Goal: Task Accomplishment & Management: Complete application form

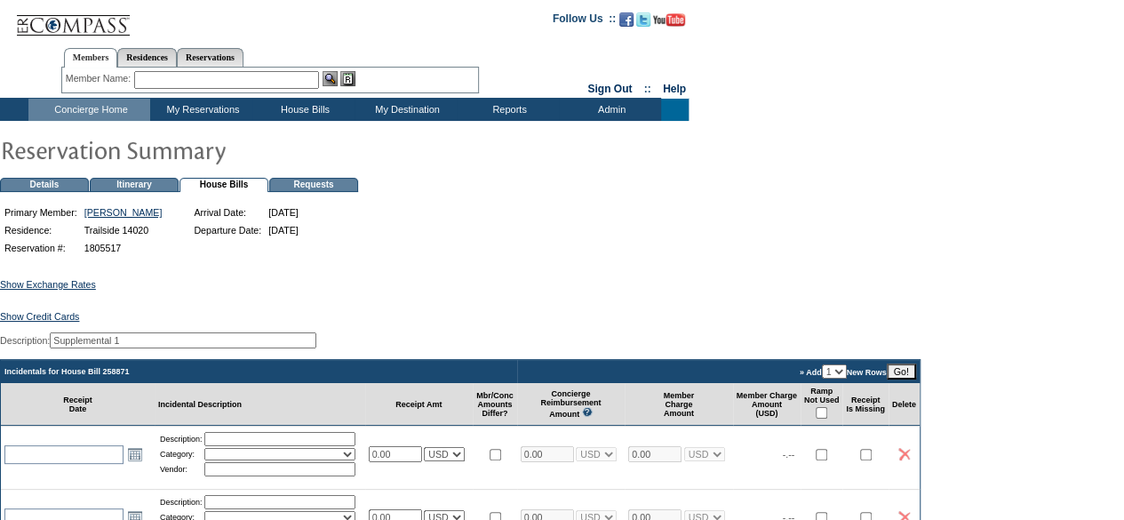
scroll to position [166, 0]
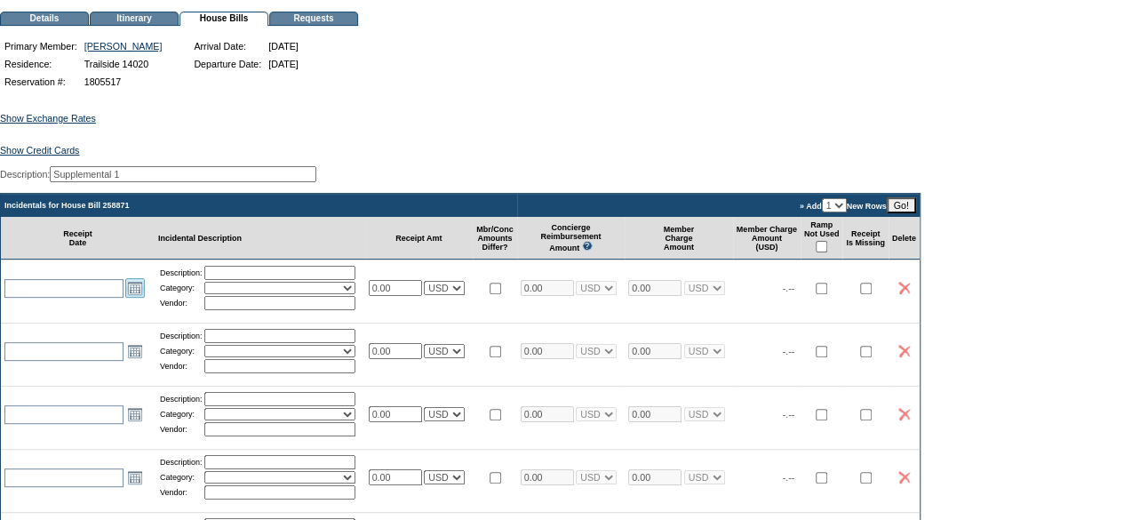
click at [135, 297] on link "Open the calendar popup." at bounding box center [135, 288] width 20 height 20
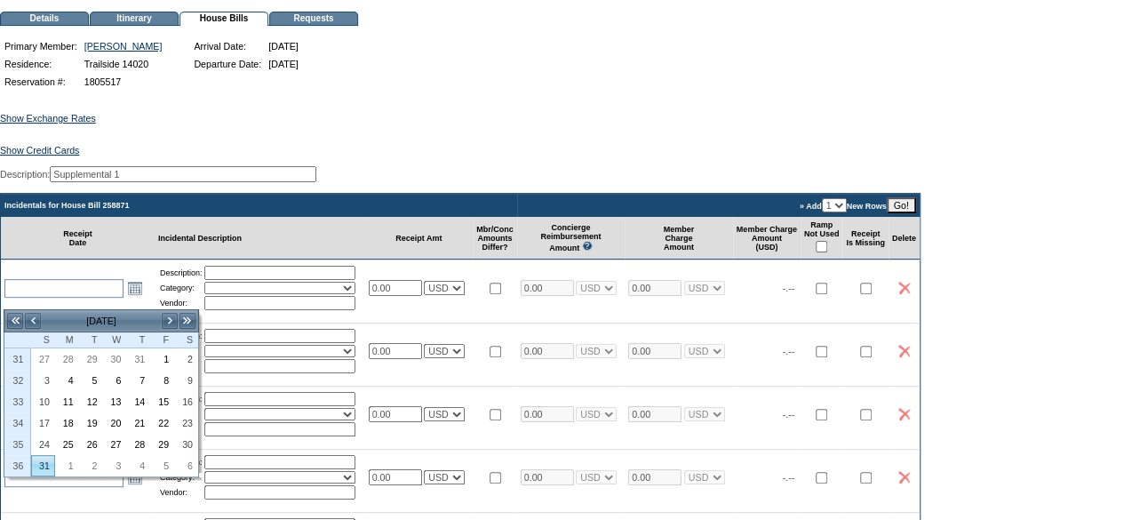
click at [44, 456] on link "31" at bounding box center [43, 466] width 22 height 20
type input "[DATE]"
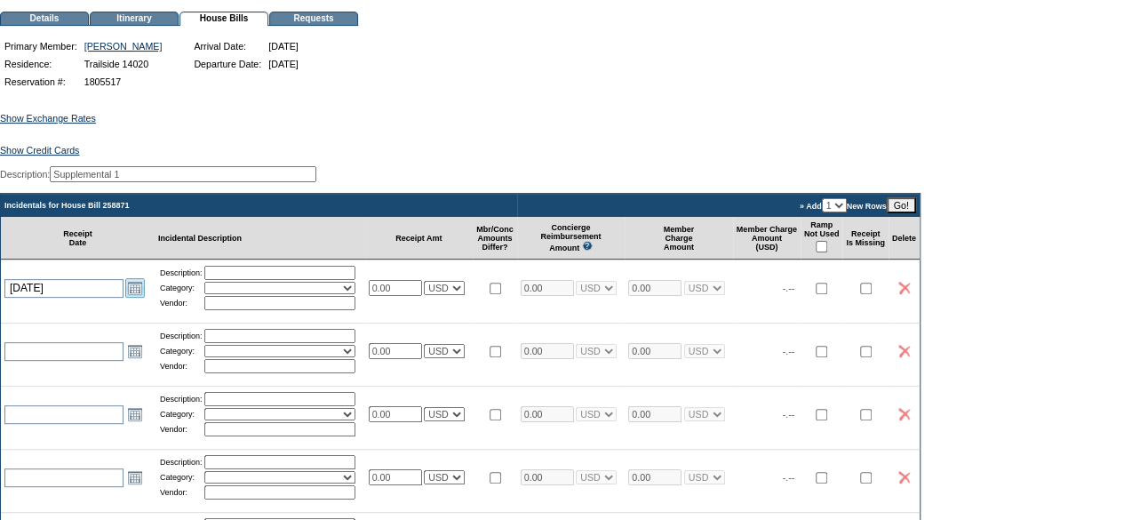
click at [135, 298] on link "Open the calendar popup." at bounding box center [135, 288] width 20 height 20
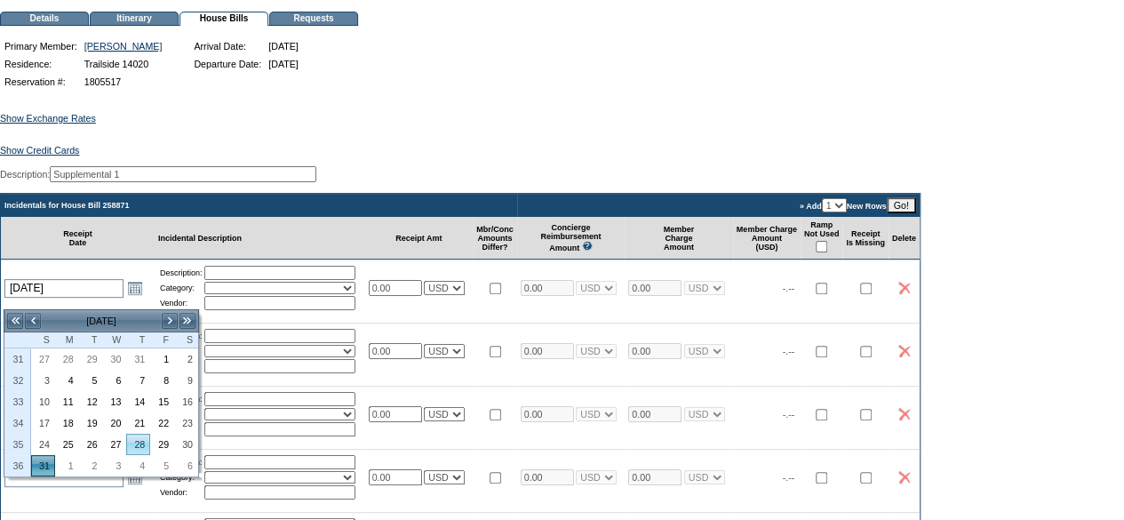
click at [135, 438] on link "28" at bounding box center [138, 445] width 22 height 20
type input "[DATE]"
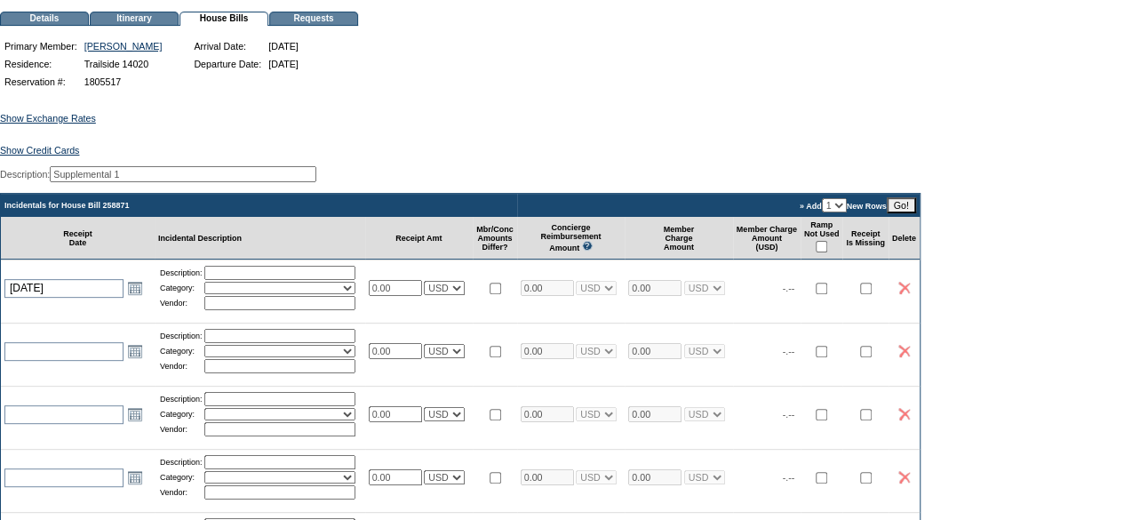
click at [317, 280] on input "text" at bounding box center [279, 273] width 151 height 14
type input "groceries"
click at [300, 294] on select "Activities Additional Housekeeping Amenities Access Fee Bath Amenities Reimburs…" at bounding box center [279, 288] width 151 height 12
select select "11"
click at [211, 293] on select "Activities Additional Housekeeping Amenities Access Fee Bath Amenities Reimburs…" at bounding box center [279, 288] width 151 height 12
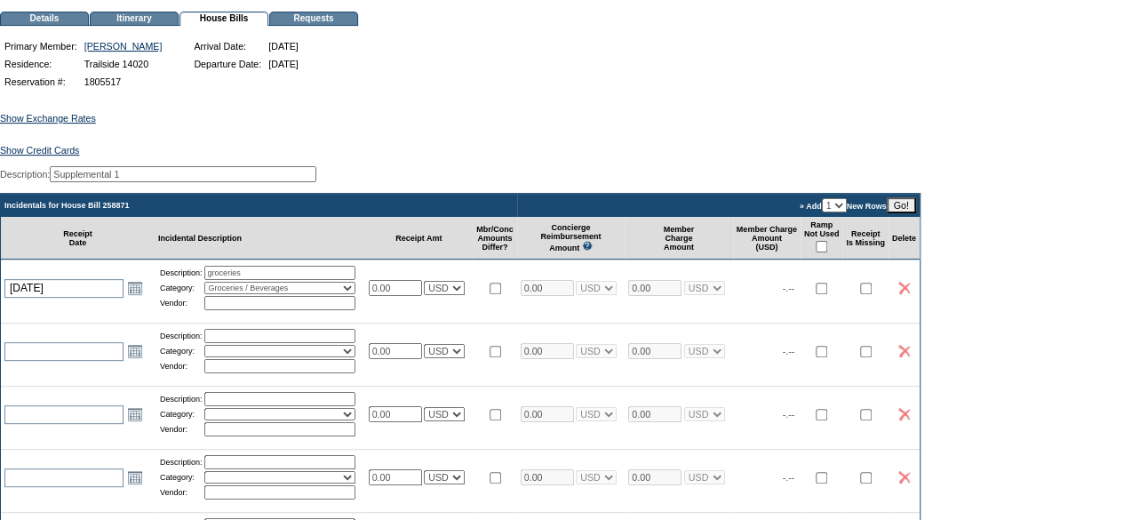
click at [293, 310] on input "text" at bounding box center [279, 303] width 151 height 14
type input "Safeway"
drag, startPoint x: 410, startPoint y: 298, endPoint x: 311, endPoint y: 302, distance: 98.8
click at [311, 302] on tr "[DATE] [DATE] Open the calendar popup. << < [DATE] > >> S M T W T F S 31 27 28 …" at bounding box center [460, 288] width 919 height 56
type input "33.56"
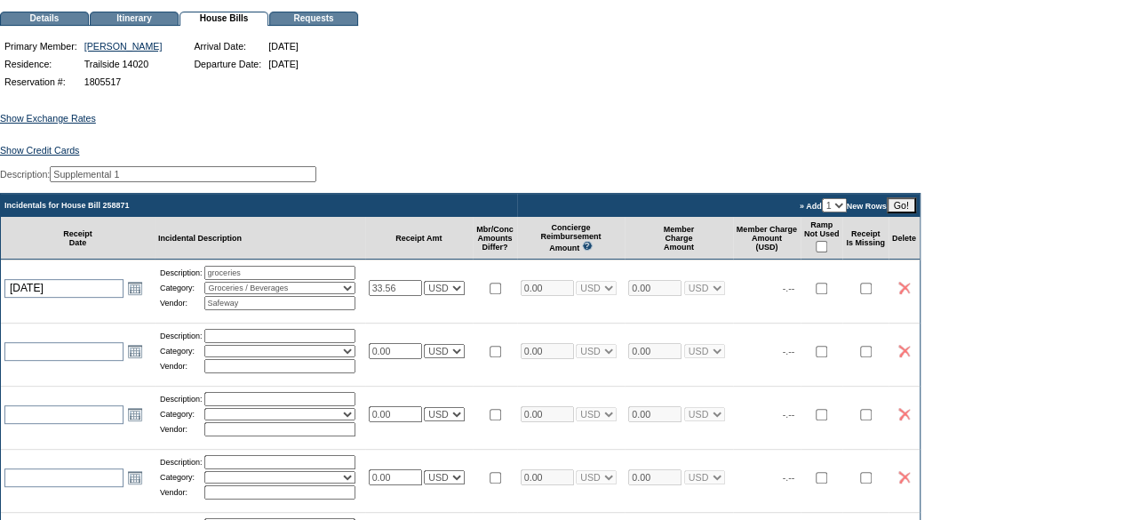
type input "33.56"
select select "1"
type input "33.56"
select select "1"
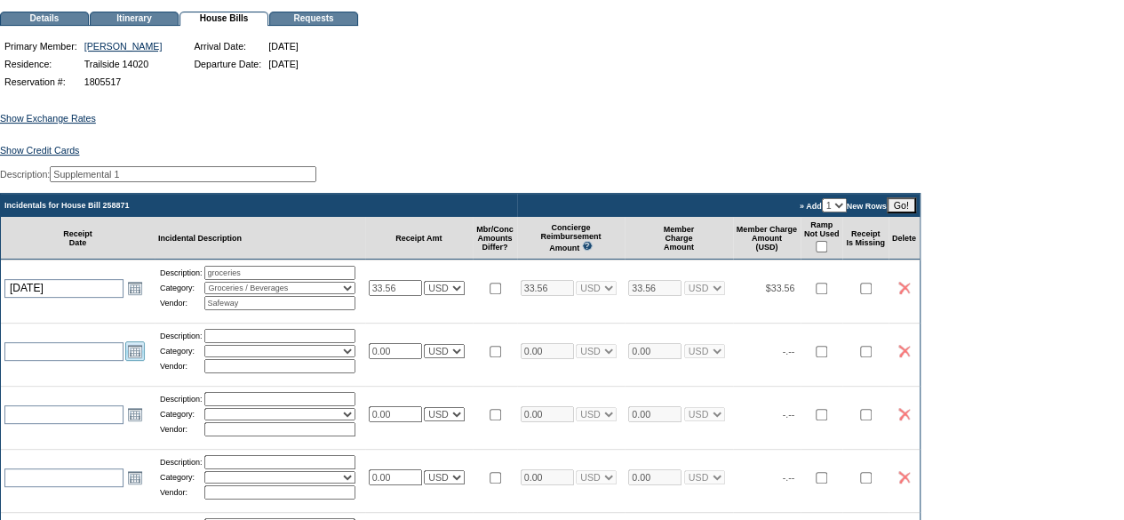
select select "1"
click at [131, 358] on link "Open the calendar popup." at bounding box center [135, 351] width 20 height 20
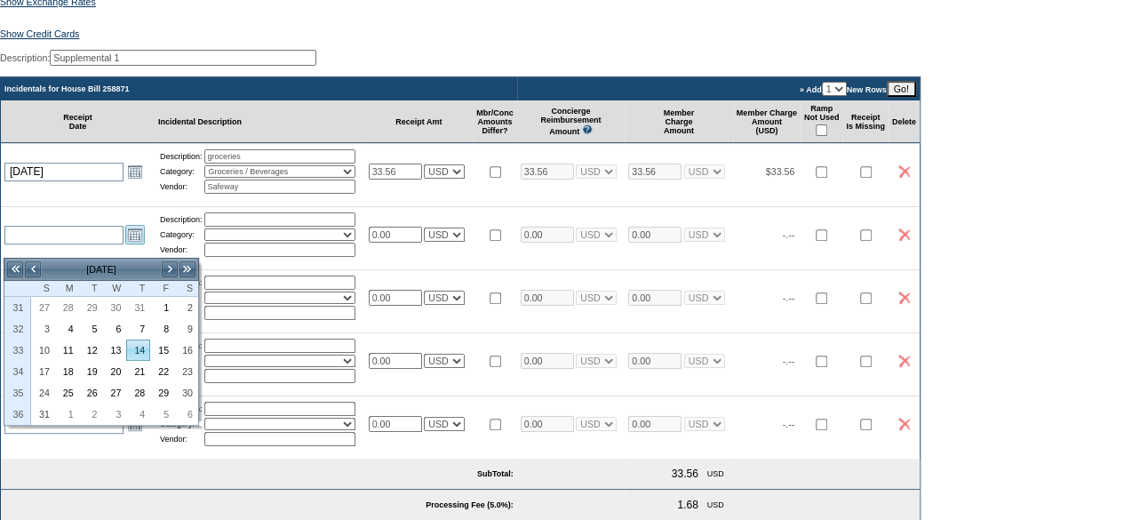
scroll to position [284, 0]
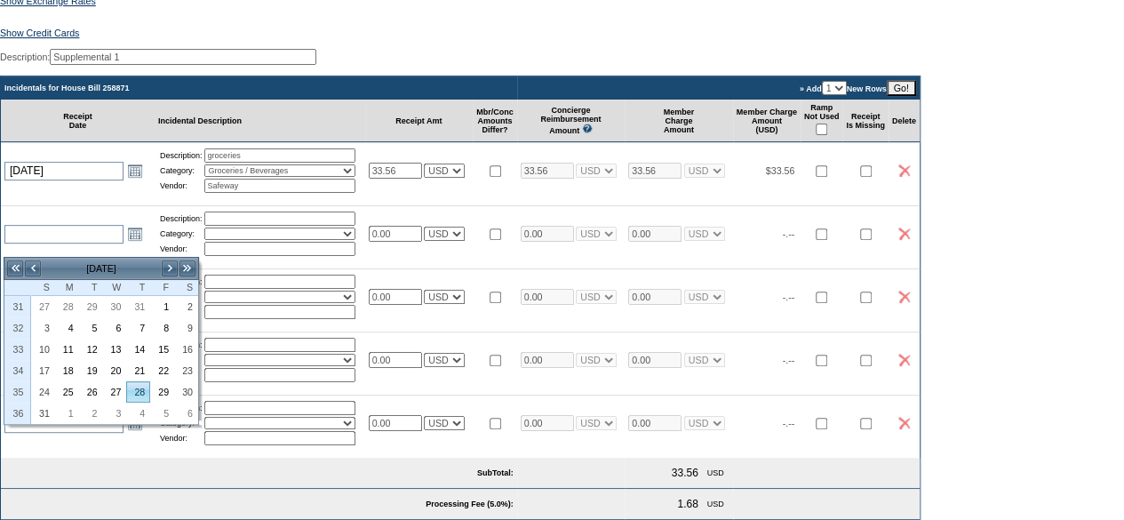
click at [141, 385] on link "28" at bounding box center [138, 392] width 22 height 20
type input "[DATE]"
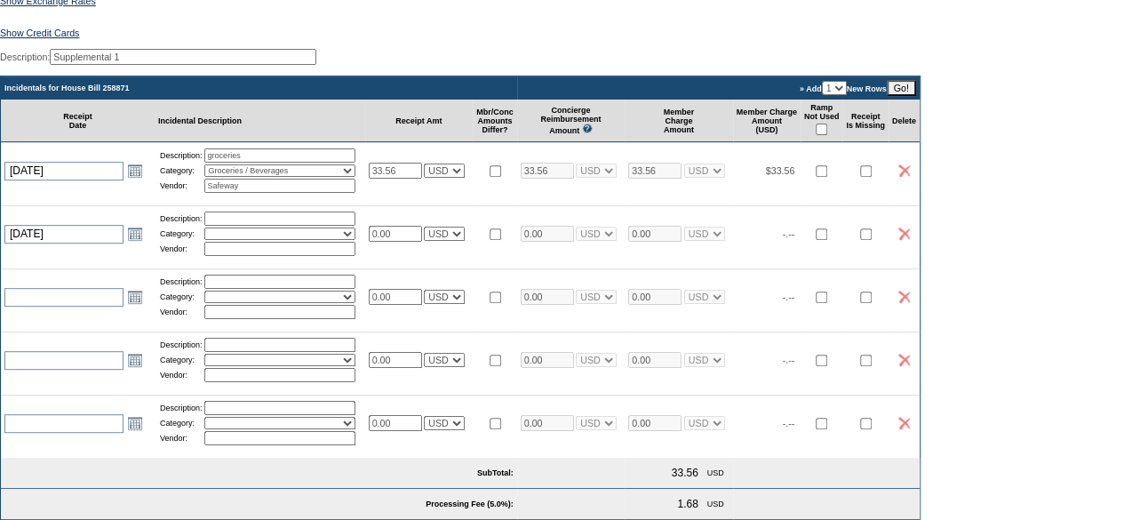
click at [295, 226] on input "text" at bounding box center [279, 219] width 151 height 14
type input "groceries"
click at [302, 240] on select "Activities Additional Housekeeping Amenities Access Fee Bath Amenities Reimburs…" at bounding box center [279, 234] width 151 height 12
select select "11"
click at [211, 240] on select "Activities Additional Housekeeping Amenities Access Fee Bath Amenities Reimburs…" at bounding box center [279, 234] width 151 height 12
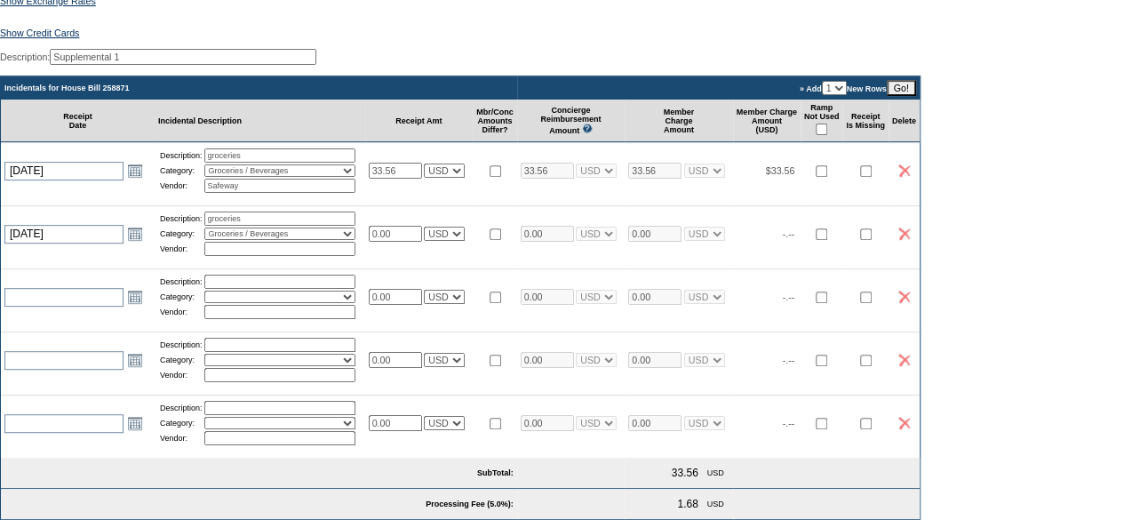
click at [301, 256] on input "text" at bounding box center [279, 249] width 151 height 14
type input "Safeway"
drag, startPoint x: 356, startPoint y: 247, endPoint x: 238, endPoint y: 268, distance: 120.1
click at [238, 261] on tr "[DATE] [DATE] Open the calendar popup. << < [DATE] > >> S M T W T F S 31 27 28 …" at bounding box center [460, 233] width 919 height 56
type input "6.50"
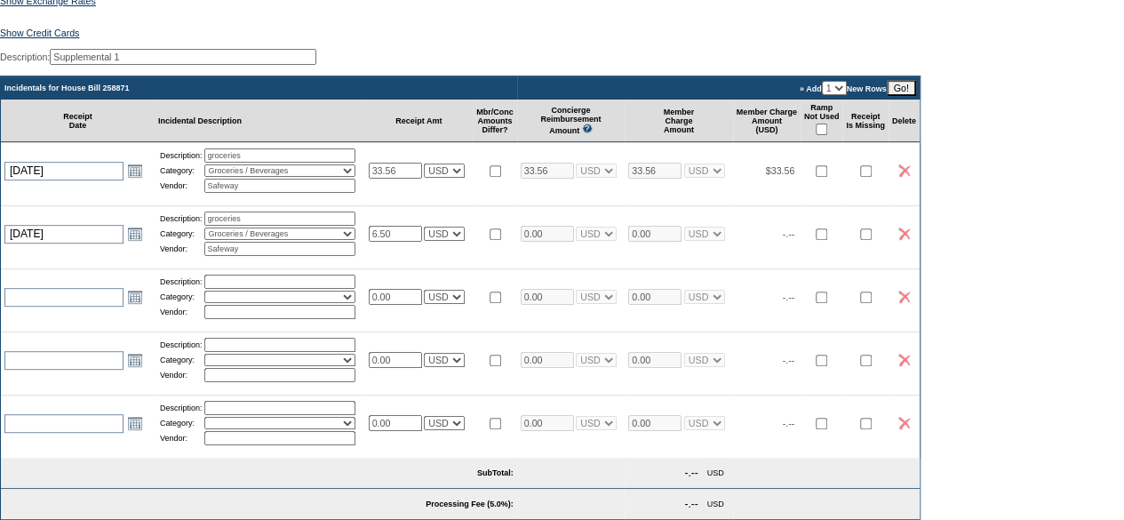
type input "6.50"
select select "1"
type input "6.50"
select select "1"
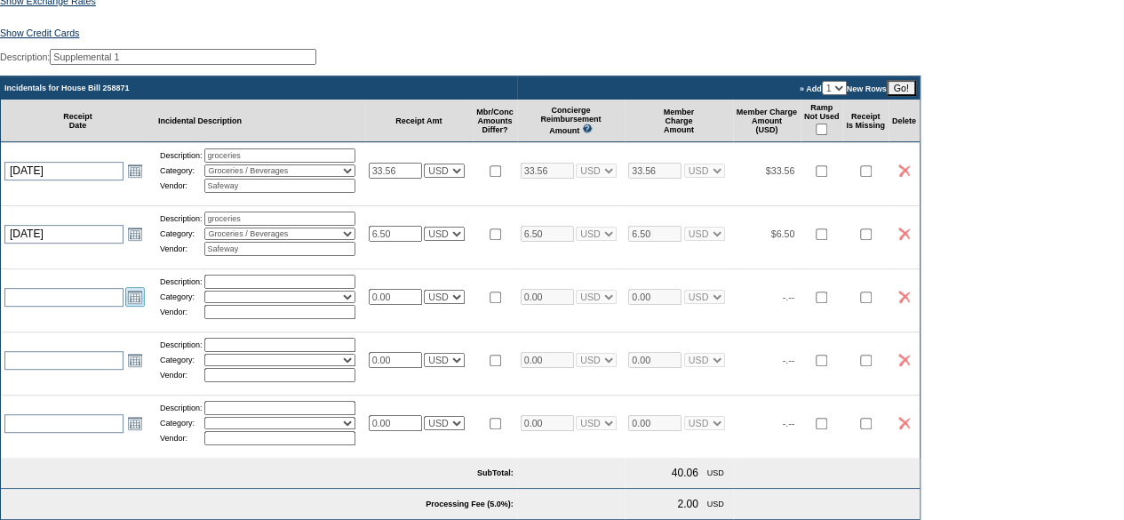
select select "1"
click at [133, 307] on link "Open the calendar popup." at bounding box center [135, 297] width 20 height 20
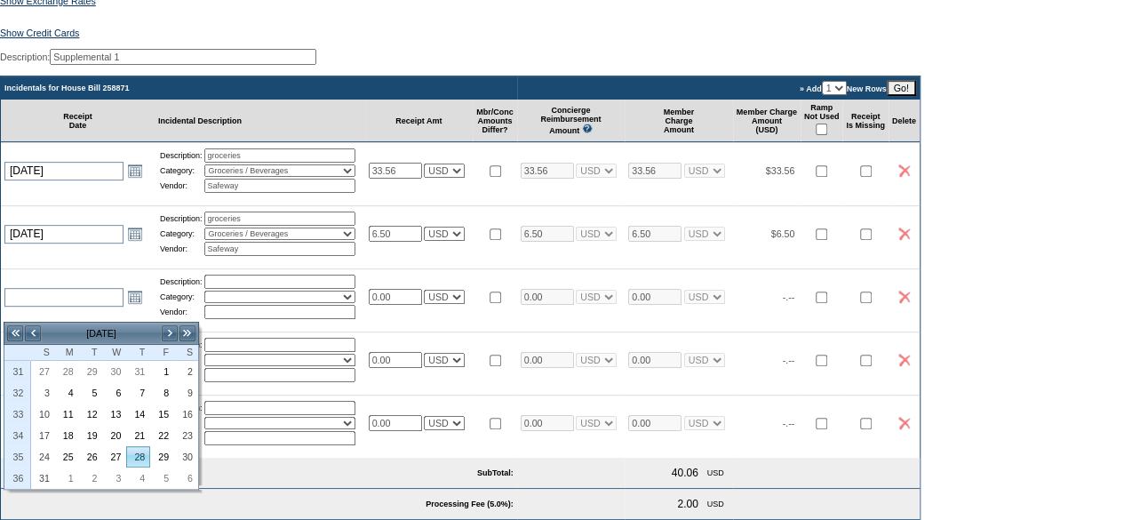
click at [146, 452] on link "28" at bounding box center [138, 457] width 22 height 20
type input "[DATE]"
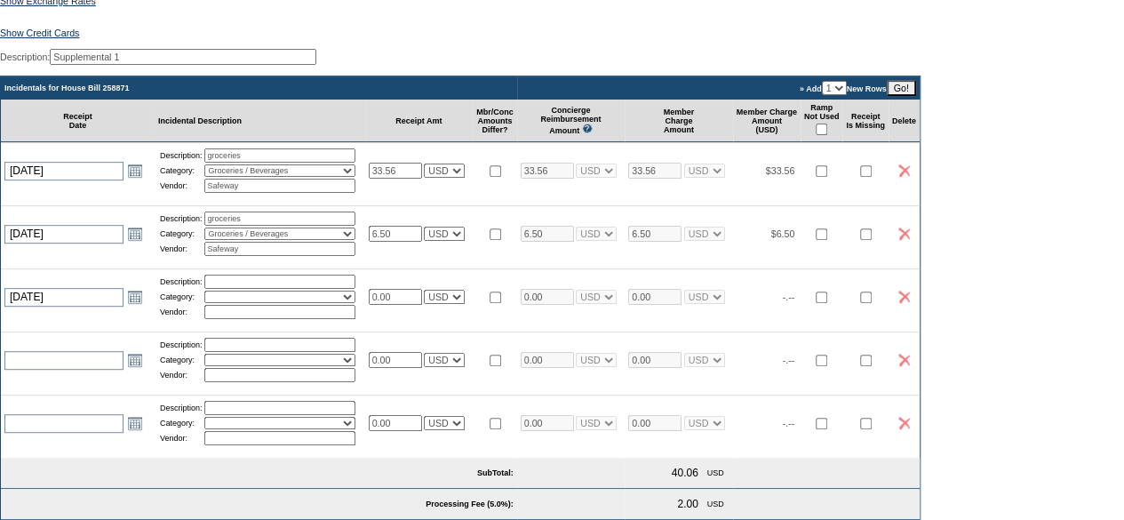
click at [267, 289] on input "text" at bounding box center [279, 282] width 151 height 14
type input "s"
type input "groceries"
click at [288, 303] on select "Activities Additional Housekeeping Amenities Access Fee Bath Amenities Reimburs…" at bounding box center [279, 297] width 151 height 12
select select "11"
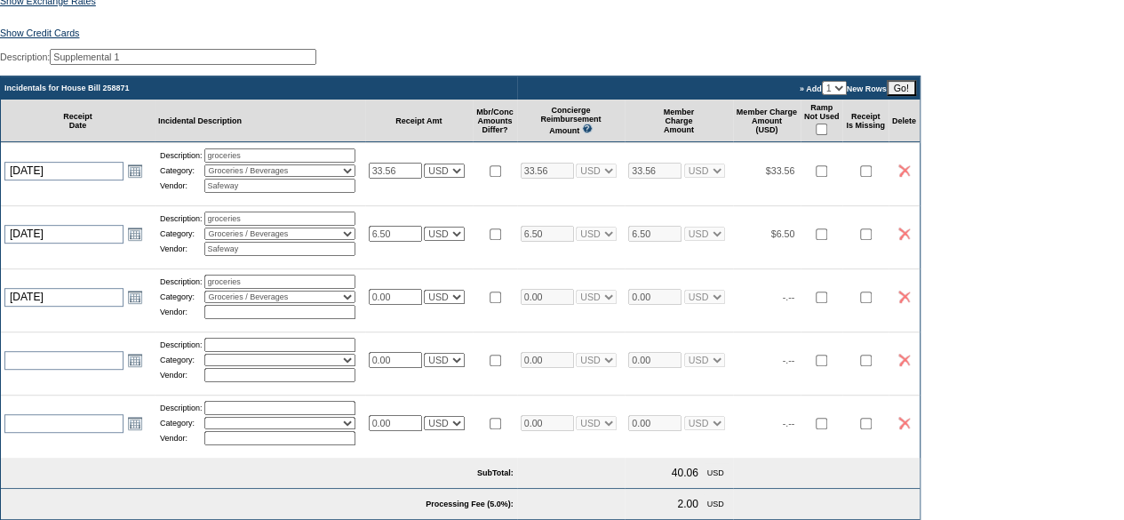
click at [211, 303] on select "Activities Additional Housekeeping Amenities Access Fee Bath Amenities Reimburs…" at bounding box center [279, 297] width 151 height 12
click at [276, 319] on input "text" at bounding box center [279, 312] width 151 height 14
type input "Safeway"
drag, startPoint x: 381, startPoint y: 308, endPoint x: 278, endPoint y: 320, distance: 103.8
click at [278, 320] on tr "[DATE] [DATE] Open the calendar popup. << < [DATE] > >> S M T W T F S 31 27 28 …" at bounding box center [460, 296] width 919 height 56
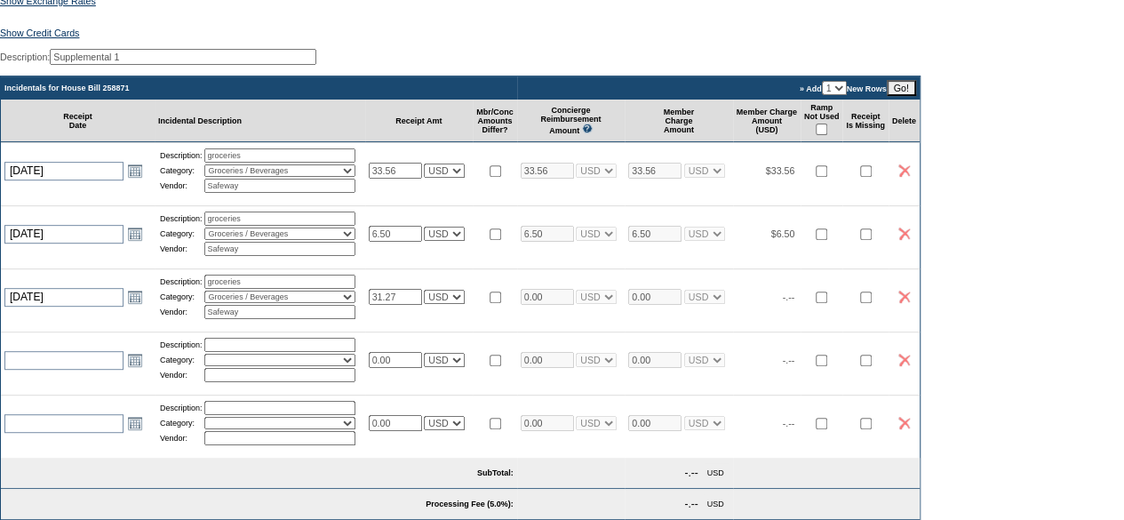
type input "31.27"
select select "1"
type input "31.27"
select select "1"
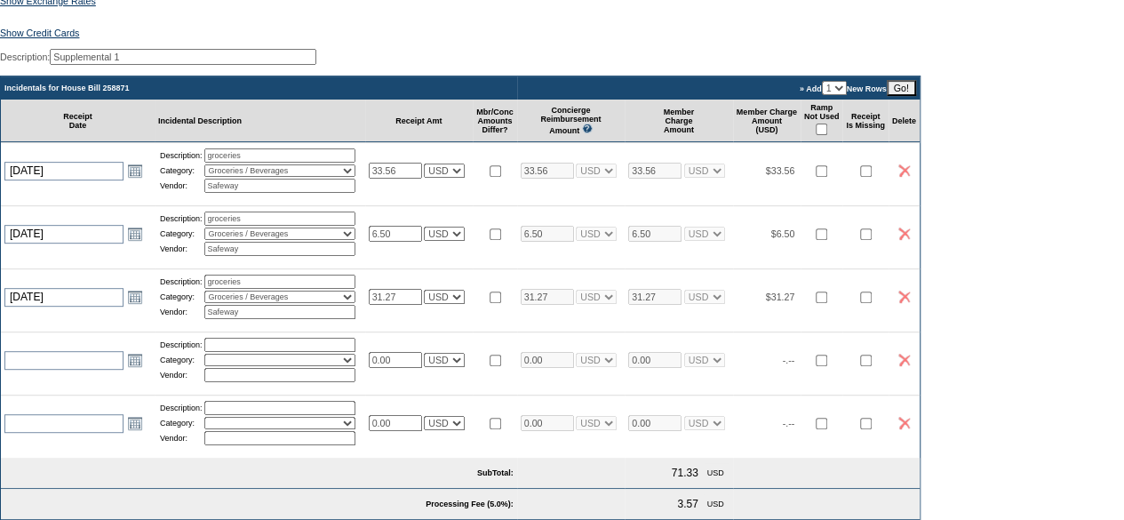
scroll to position [402, 0]
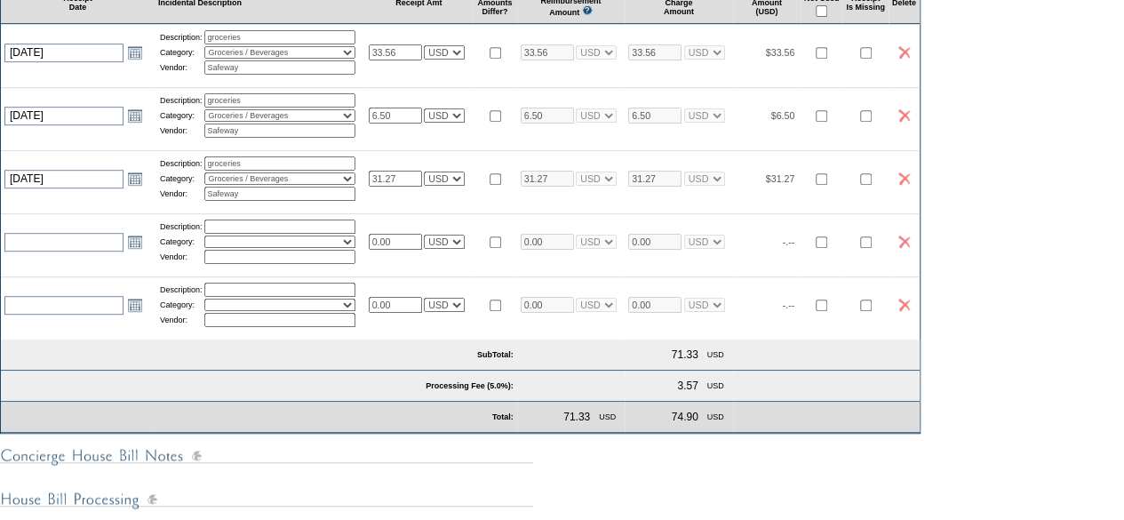
select select "1"
click at [142, 252] on link "Open the calendar popup." at bounding box center [135, 242] width 20 height 20
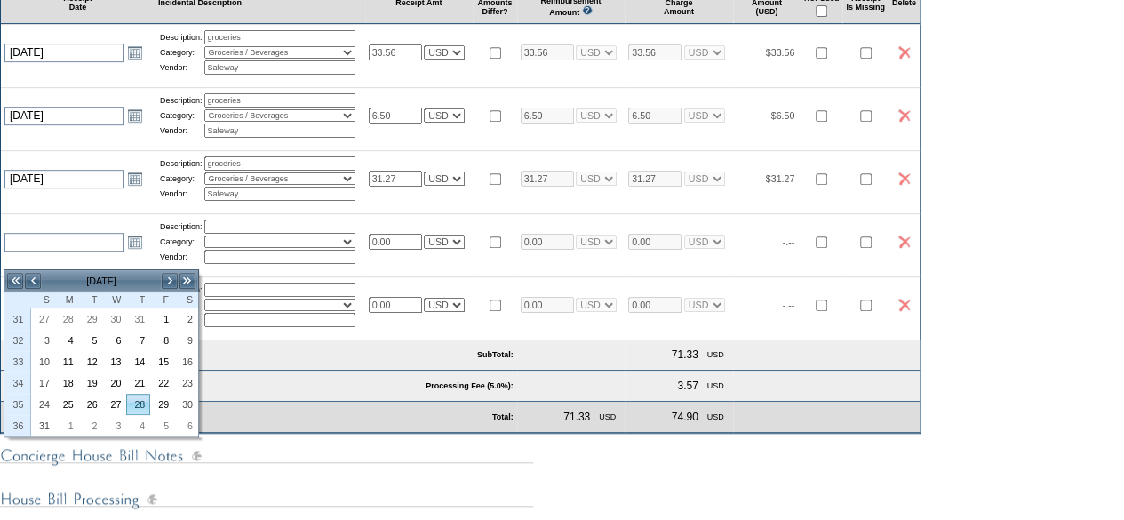
click at [142, 396] on link "28" at bounding box center [138, 405] width 22 height 20
type input "[DATE]"
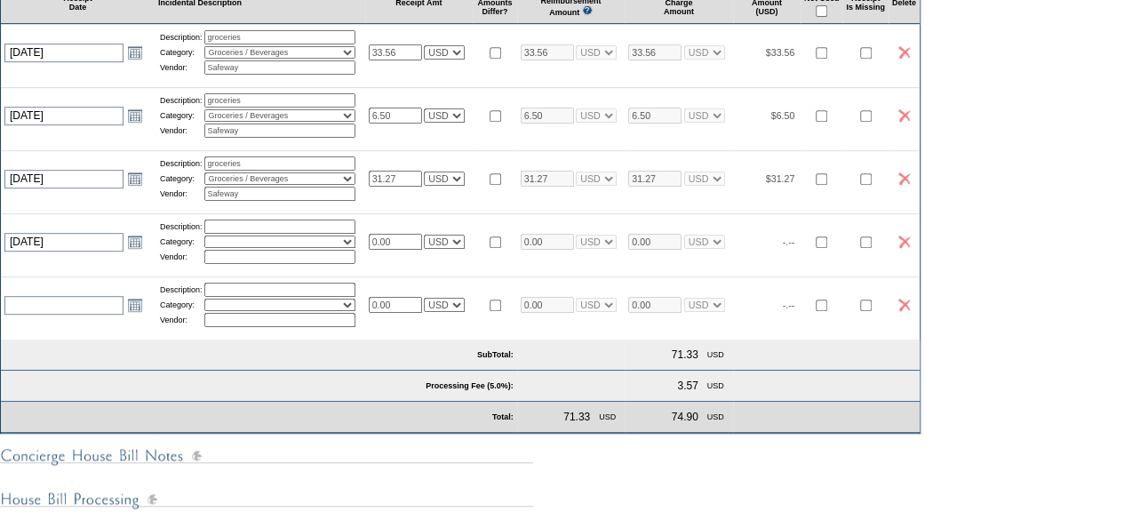
click at [283, 234] on input "text" at bounding box center [279, 227] width 151 height 14
type input "groceries"
click at [301, 248] on select "Activities Additional Housekeeping Amenities Access Fee Bath Amenities Reimburs…" at bounding box center [279, 242] width 151 height 12
select select "11"
click at [211, 248] on select "Activities Additional Housekeeping Amenities Access Fee Bath Amenities Reimburs…" at bounding box center [279, 242] width 151 height 12
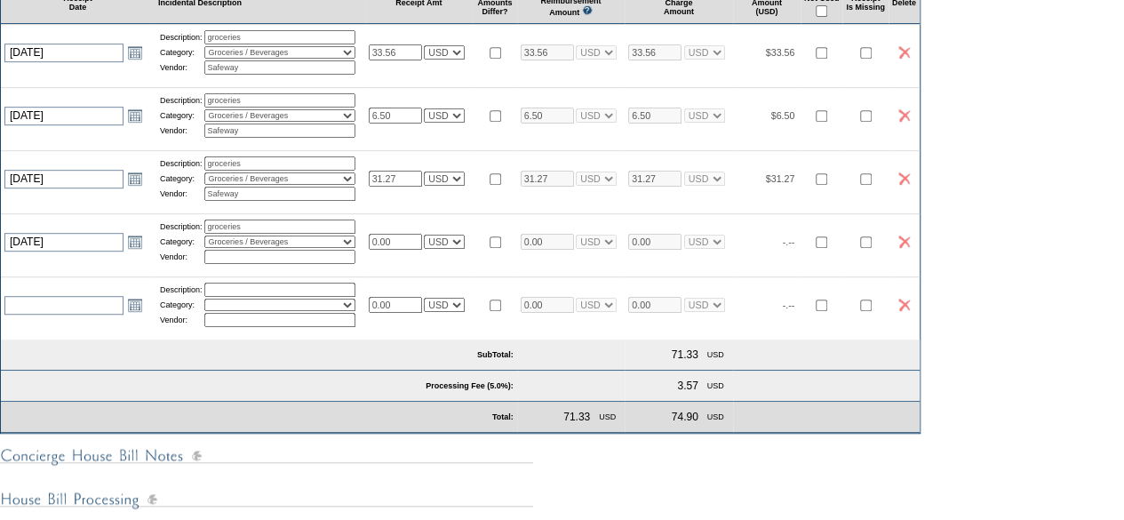
click at [266, 264] on input "text" at bounding box center [279, 257] width 151 height 14
type input "Safeway"
drag, startPoint x: 412, startPoint y: 260, endPoint x: 212, endPoint y: 284, distance: 202.2
click at [212, 269] on tr "[DATE] [DATE] Open the calendar popup. << < [DATE] > >> S M T W T F S 31 27 28 …" at bounding box center [460, 241] width 919 height 56
type input "193.24"
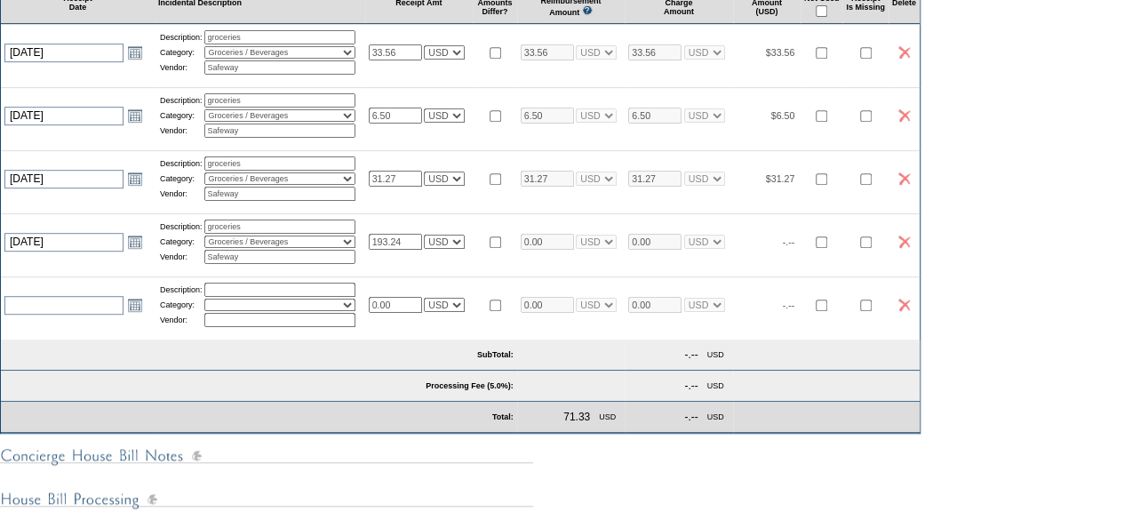
type input "193.24"
select select "1"
type input "193.24"
select select "1"
